Goal: Contribute content

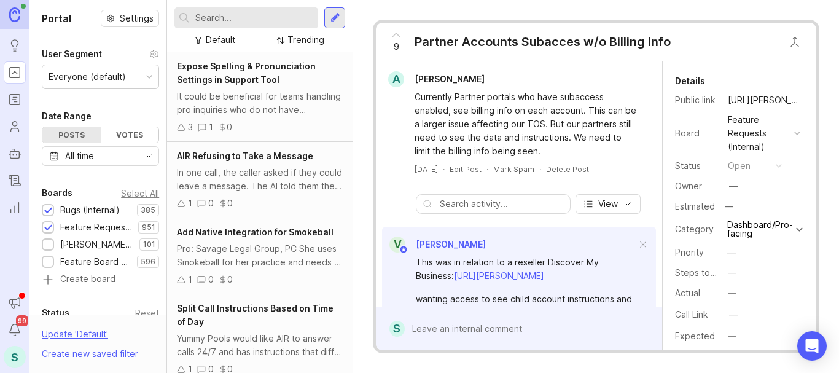
click at [226, 17] on input "text" at bounding box center [254, 18] width 118 height 14
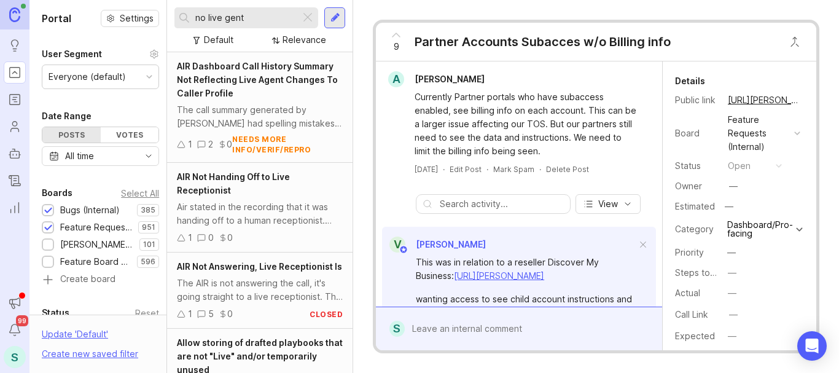
drag, startPoint x: 248, startPoint y: 17, endPoint x: 157, endPoint y: 19, distance: 91.5
click at [157, 19] on div "Portal Settings User Segment Everyone (default) Date Range Posts Votes All time…" at bounding box center [433, 186] width 809 height 373
type input "no live gent"
click at [335, 13] on div at bounding box center [335, 17] width 10 height 11
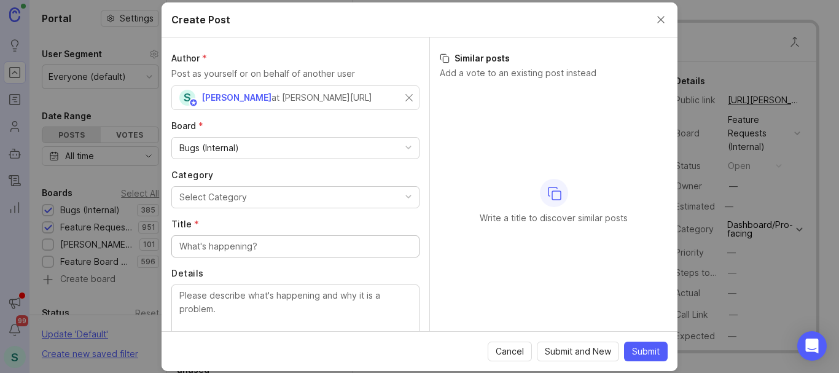
click at [210, 149] on div "Bugs (Internal)" at bounding box center [209, 148] width 60 height 14
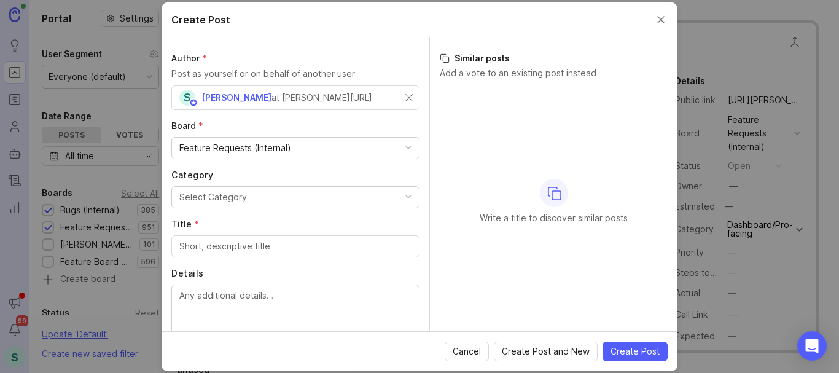
click at [189, 194] on div "Select Category" at bounding box center [213, 197] width 68 height 14
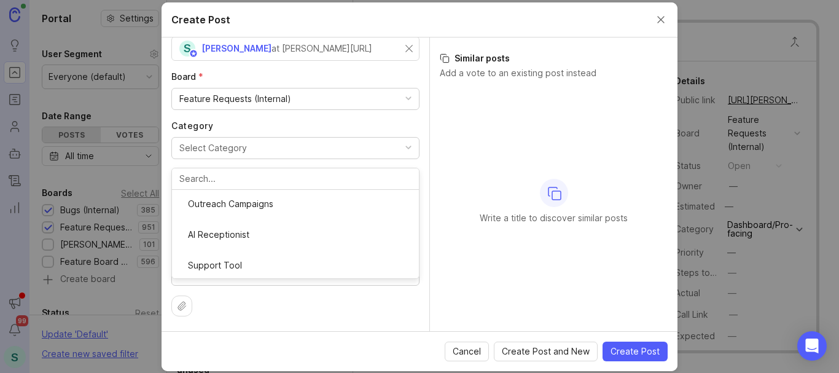
scroll to position [101, 0]
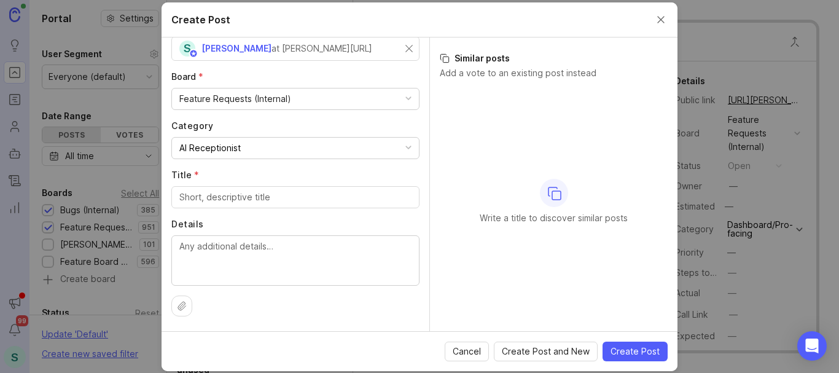
click at [197, 198] on input "Title *" at bounding box center [295, 197] width 232 height 14
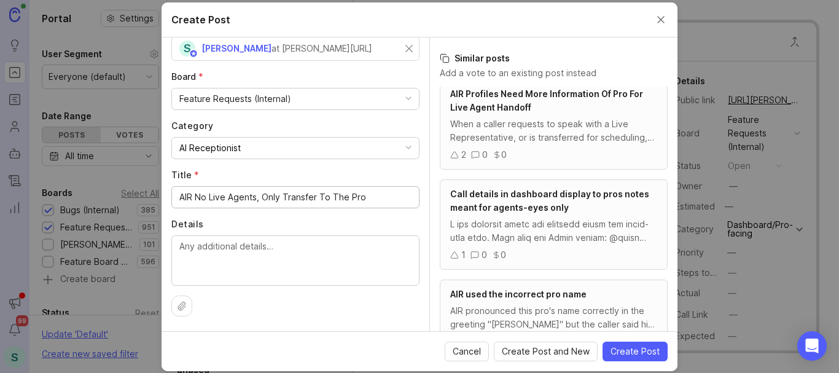
scroll to position [123, 0]
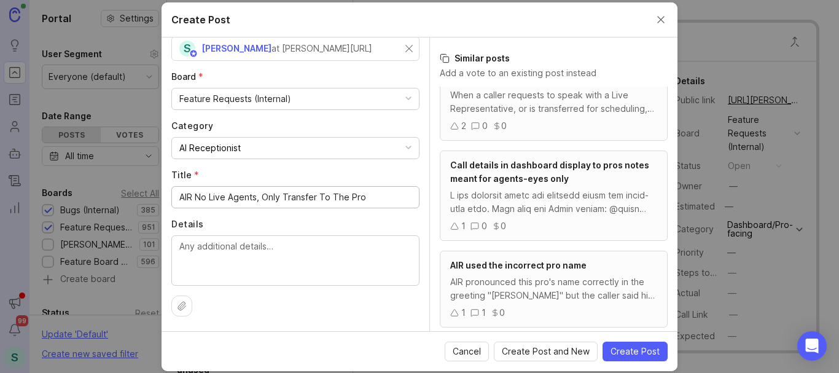
type input "AIR No Live Agents, Only Transfer To The Pro"
click at [227, 254] on textarea "Details" at bounding box center [295, 260] width 232 height 41
paste textarea "Pro would like the AI to not transfer to a live agent at all. The Pro requested…"
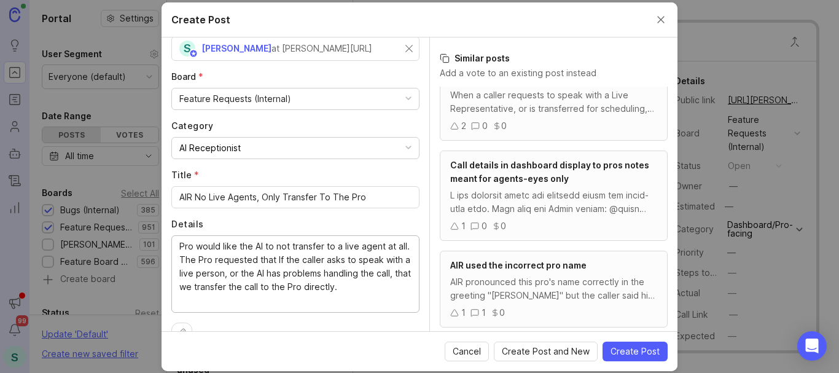
scroll to position [36, 0]
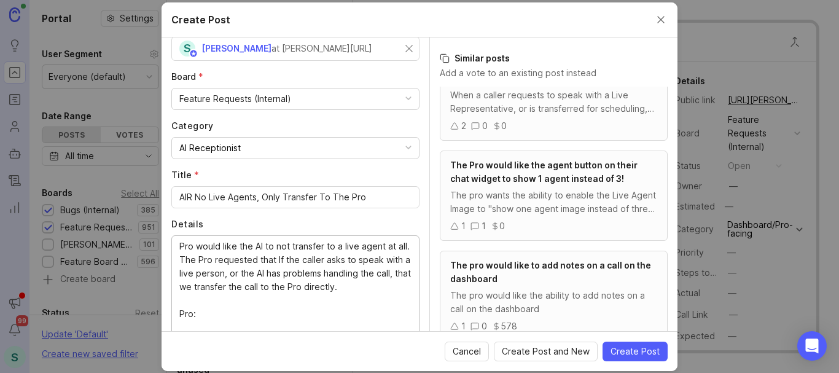
paste textarea "Crown Engraving"
drag, startPoint x: 275, startPoint y: 310, endPoint x: 156, endPoint y: 313, distance: 118.6
click at [156, 313] on div "Create Post Author * Post as yourself or on behalf of another user S [PERSON_NA…" at bounding box center [419, 186] width 839 height 373
click at [176, 247] on div "Pro would like the AI to not transfer to a live agent at all. The Pro requested…" at bounding box center [295, 287] width 248 height 104
click at [178, 244] on div "Pro would like the AI to not transfer to a live agent at all. The Pro requested…" at bounding box center [295, 287] width 248 height 104
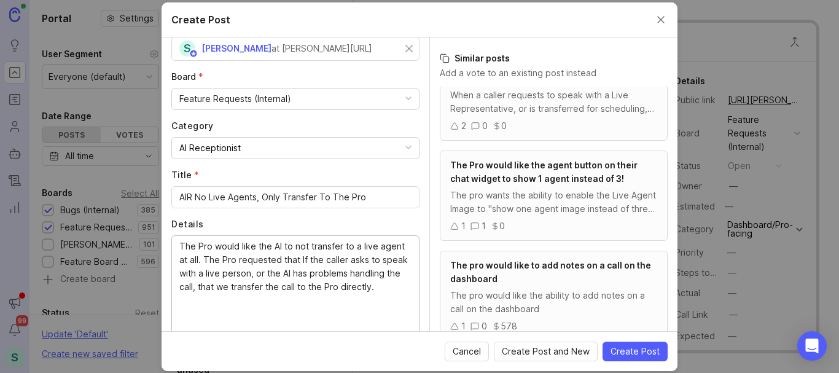
scroll to position [0, 0]
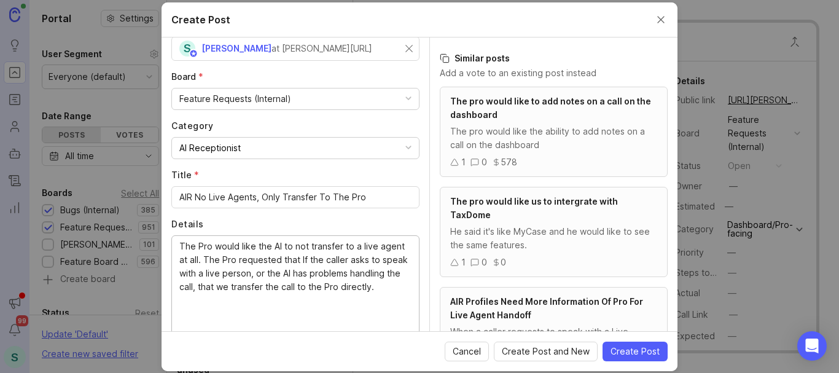
paste textarea "Pro: Crown Engraving"
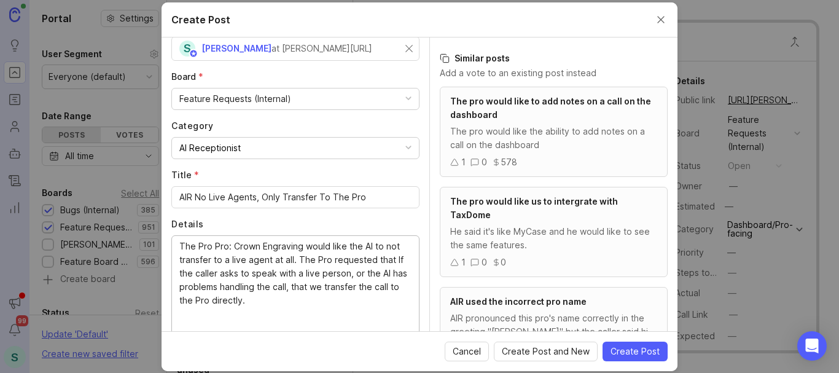
click at [227, 245] on textarea "The Pro Pro: Crown Engraving would like the AI to not transfer to a live agent …" at bounding box center [295, 287] width 232 height 95
click at [286, 244] on textarea "The Pro Crown Engraving would like the AI to not transfer to a live agent at al…" at bounding box center [295, 287] width 232 height 95
paste textarea "[URL][PERSON_NAME]"
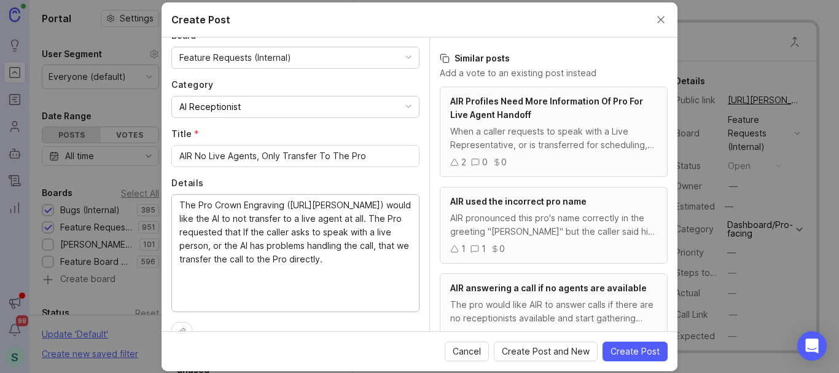
scroll to position [117, 0]
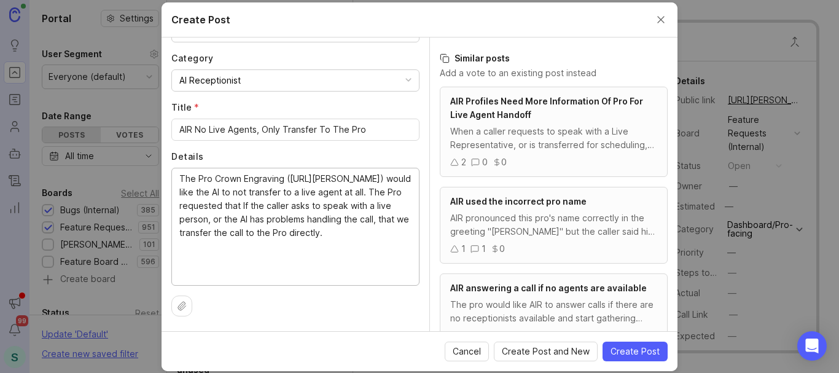
type textarea "The Pro Crown Engraving ([URL][PERSON_NAME]) would like the AI to not transfer …"
click at [615, 349] on span "Create Post" at bounding box center [634, 351] width 49 height 12
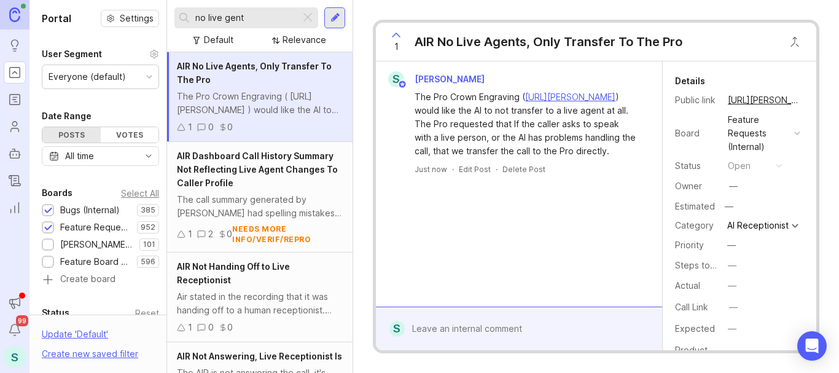
click at [447, 328] on div at bounding box center [528, 328] width 246 height 23
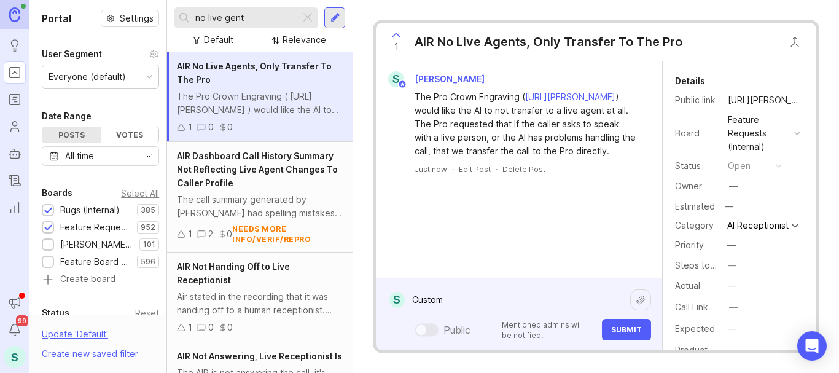
type textarea "Custom"
drag, startPoint x: 443, startPoint y: 297, endPoint x: 407, endPoint y: 302, distance: 36.0
click at [407, 302] on textarea "Custom" at bounding box center [517, 299] width 225 height 23
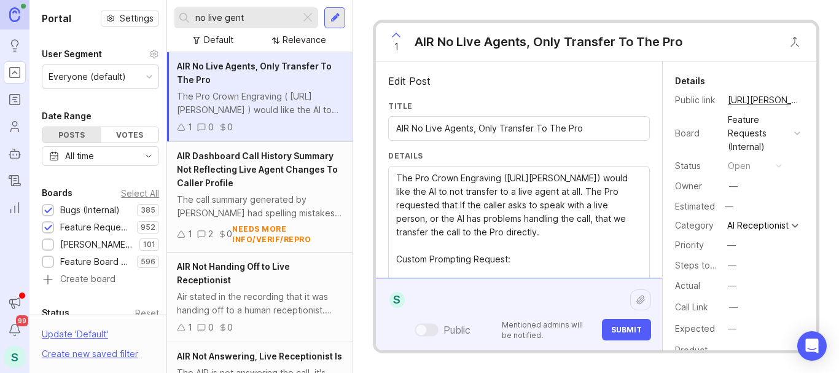
paste textarea "[URL][DOMAIN_NAME]"
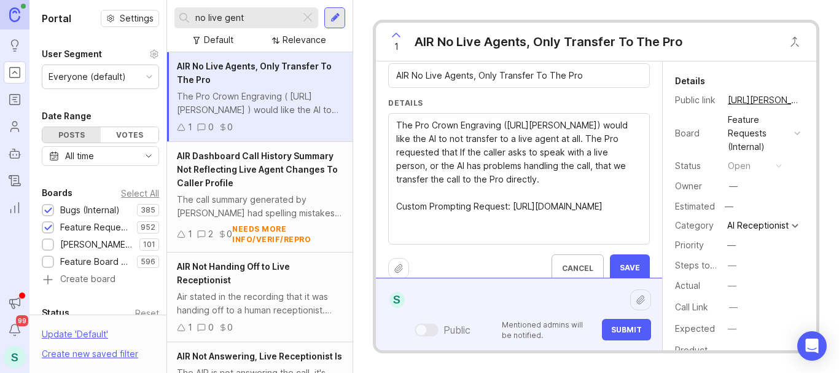
scroll to position [69, 0]
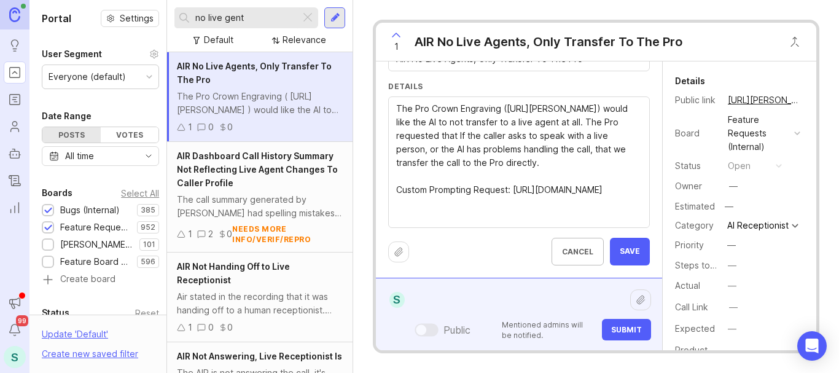
type textarea "The Pro Crown Engraving ([URL][PERSON_NAME]) would like the AI to not transfer …"
click at [622, 243] on button "Save" at bounding box center [630, 252] width 40 height 28
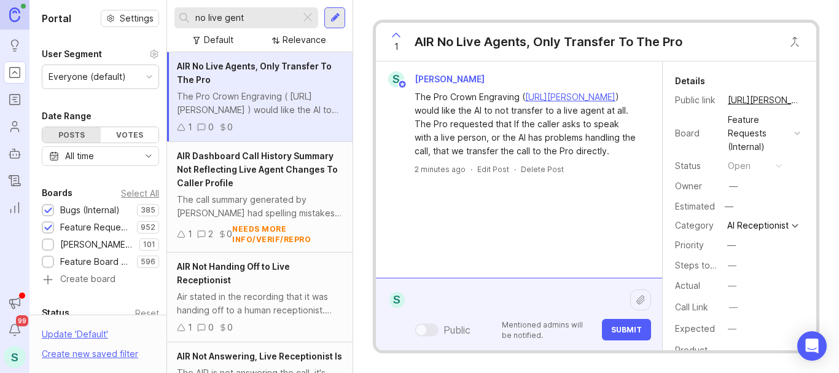
scroll to position [0, 0]
